Goal: Find contact information: Find contact information

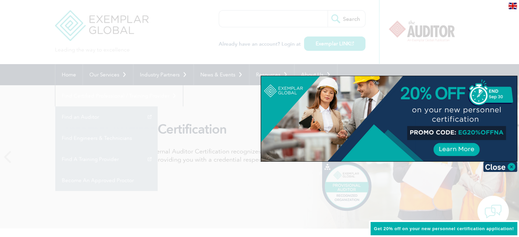
click at [192, 31] on div at bounding box center [259, 118] width 519 height 237
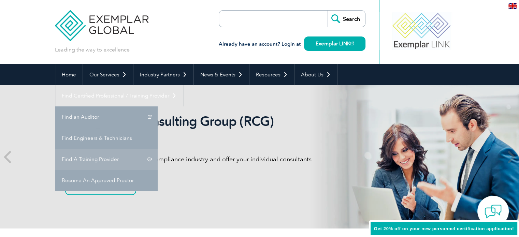
click at [158, 149] on link "Find A Training Provider" at bounding box center [106, 159] width 102 height 21
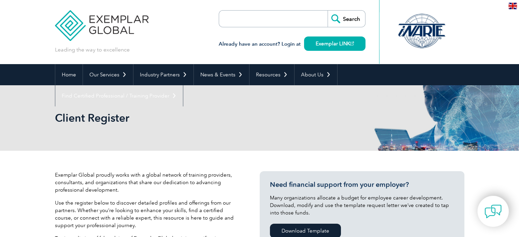
click at [311, 130] on div "Client Register" at bounding box center [260, 118] width 410 height 66
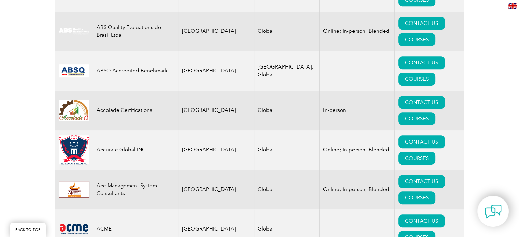
scroll to position [369, 0]
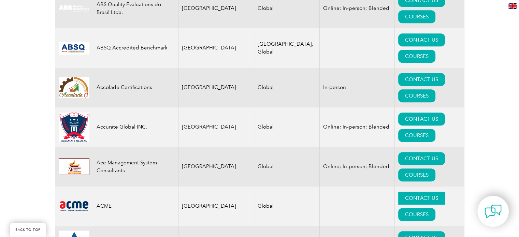
click at [399, 192] on link "CONTACT US" at bounding box center [422, 198] width 47 height 13
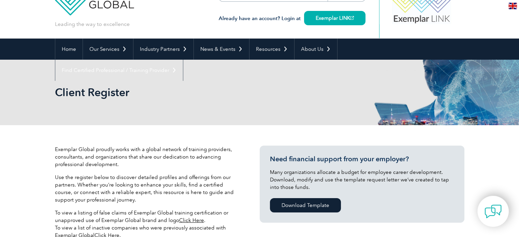
scroll to position [27, 0]
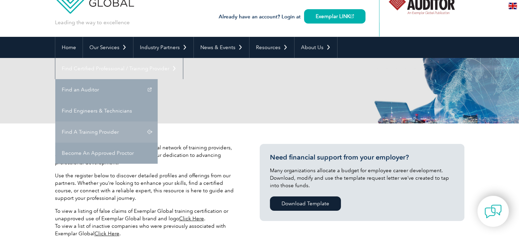
click at [158, 122] on link "Find A Training Provider" at bounding box center [106, 132] width 102 height 21
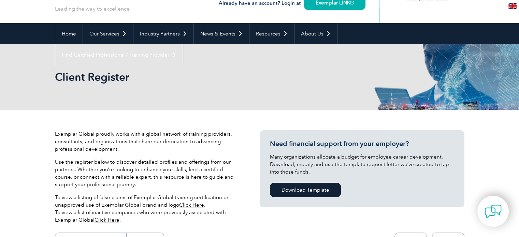
scroll to position [49, 0]
